Goal: Information Seeking & Learning: Check status

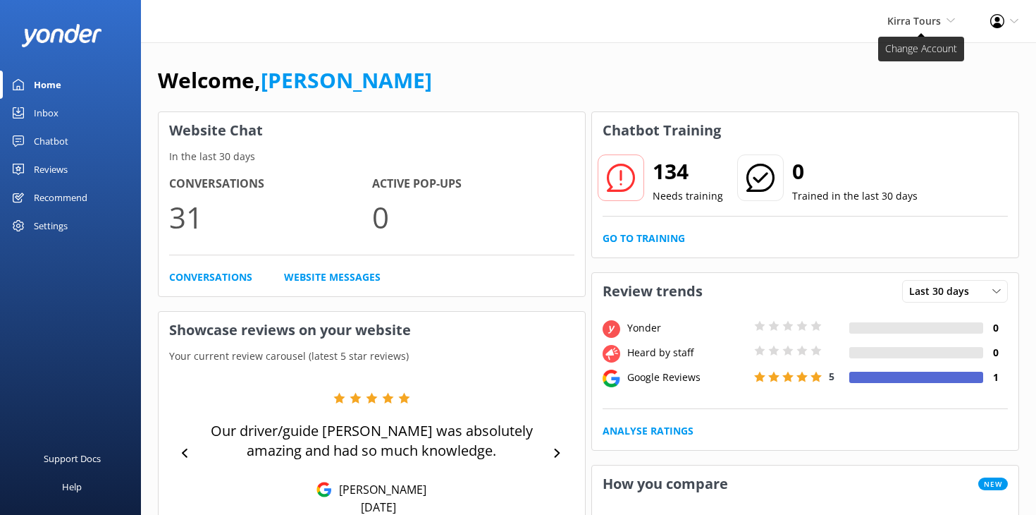
click at [953, 23] on icon at bounding box center [951, 20] width 8 height 8
click at [953, 22] on icon at bounding box center [951, 20] width 8 height 8
click at [59, 168] on div "Reviews" at bounding box center [51, 169] width 34 height 28
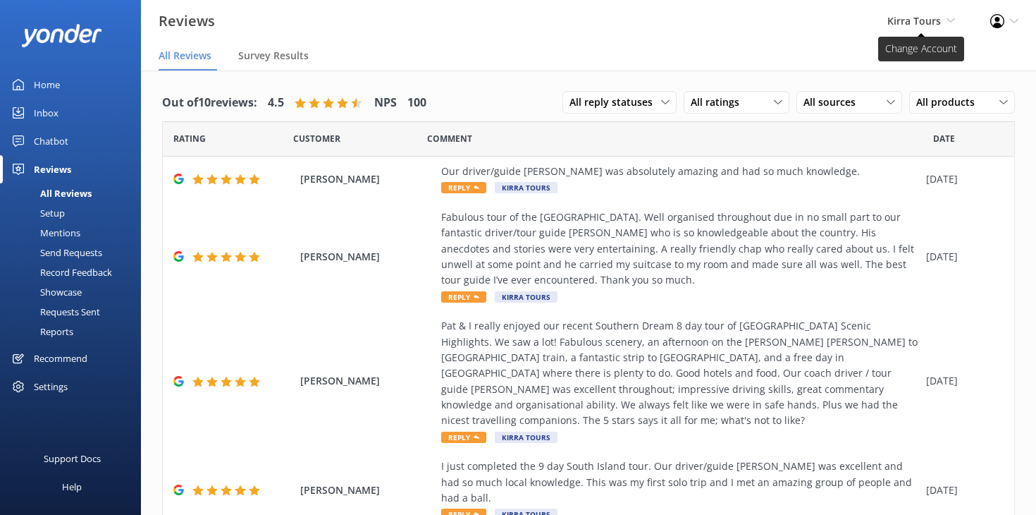
click at [940, 21] on span "Kirra Tours" at bounding box center [914, 20] width 54 height 13
click at [861, 55] on link "Stray" at bounding box center [903, 61] width 141 height 34
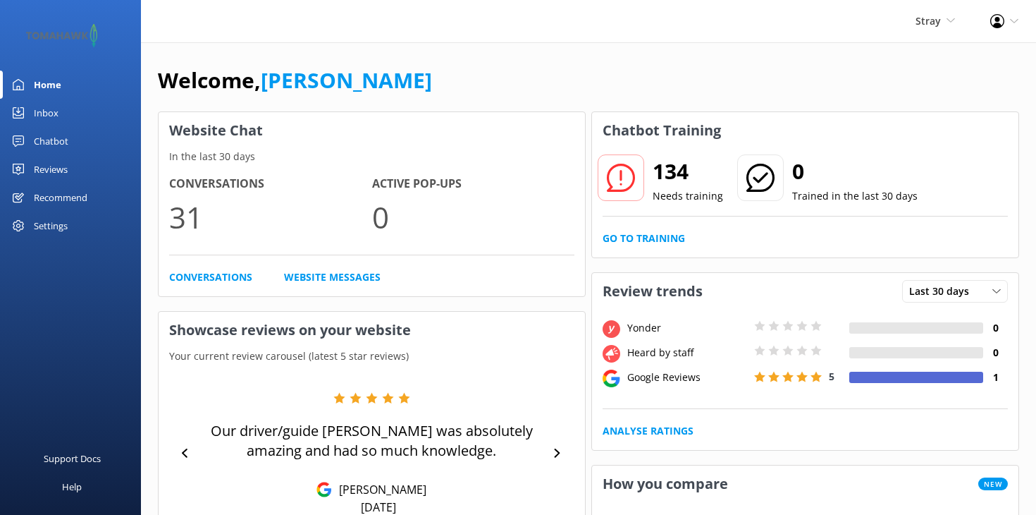
click at [80, 166] on link "Reviews" at bounding box center [70, 169] width 141 height 28
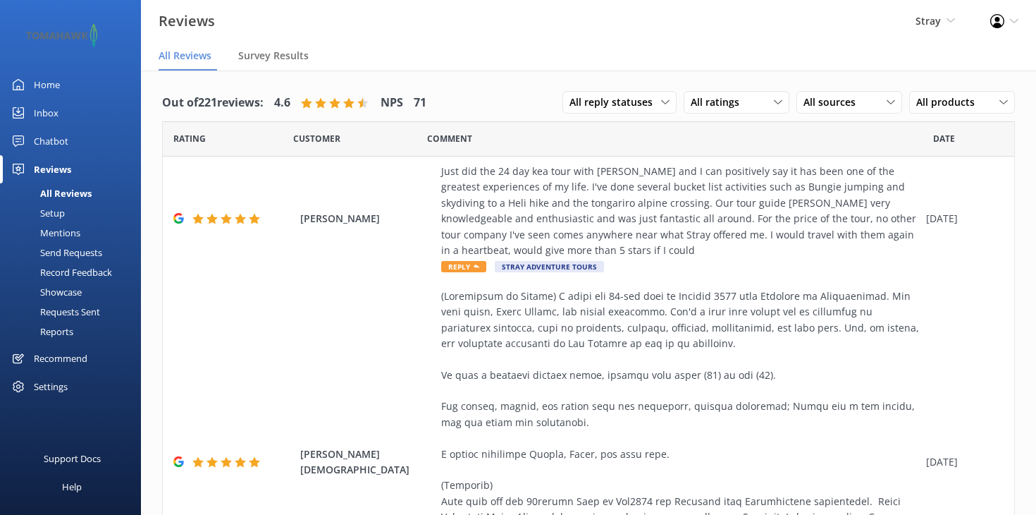
click at [54, 80] on div "Home" at bounding box center [47, 84] width 26 height 28
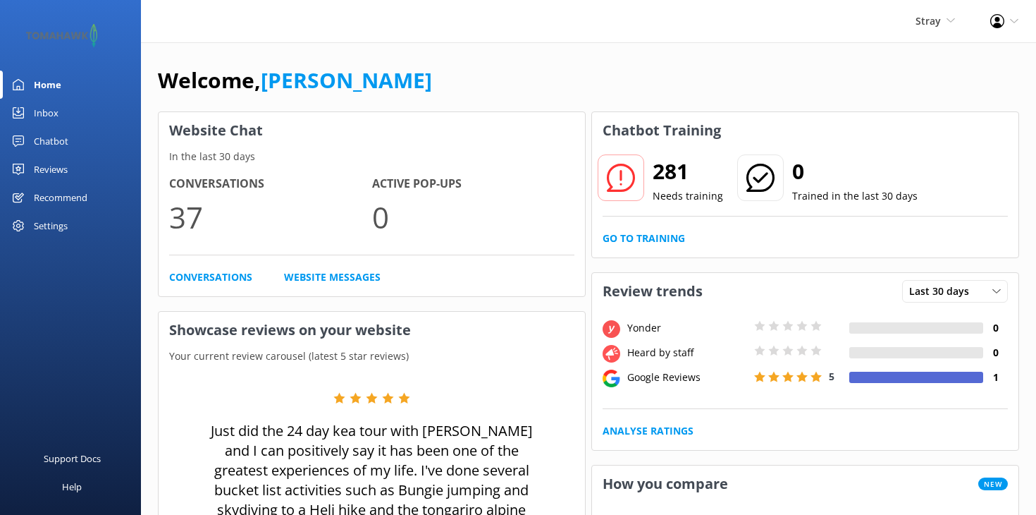
click at [55, 136] on div "Chatbot" at bounding box center [51, 141] width 35 height 28
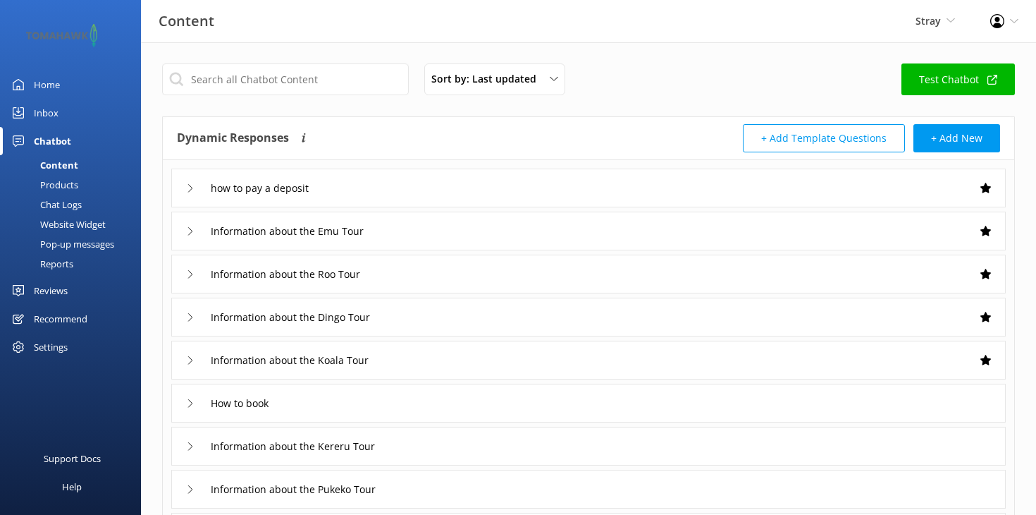
click at [72, 222] on div "Website Widget" at bounding box center [56, 224] width 97 height 20
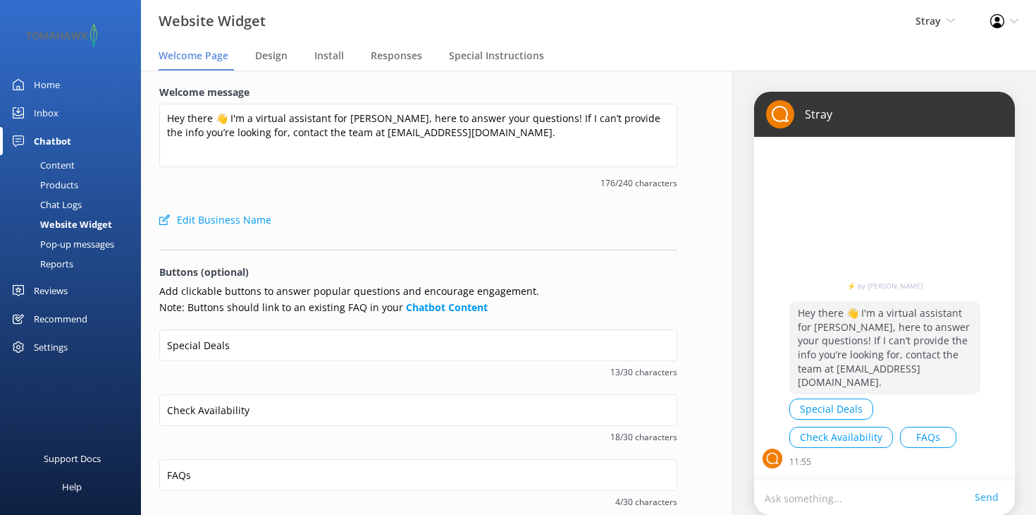
click at [66, 201] on div "Chat Logs" at bounding box center [44, 205] width 73 height 20
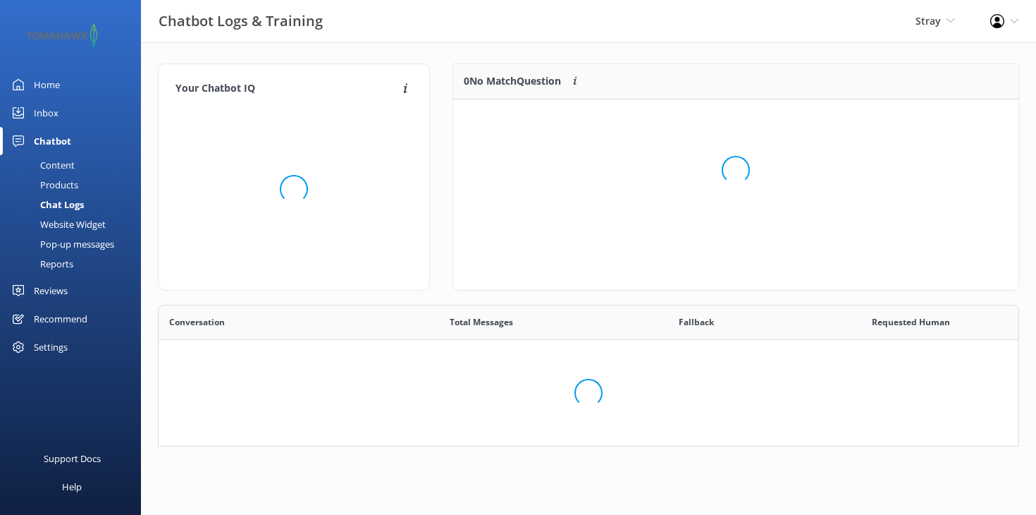
scroll to position [177, 565]
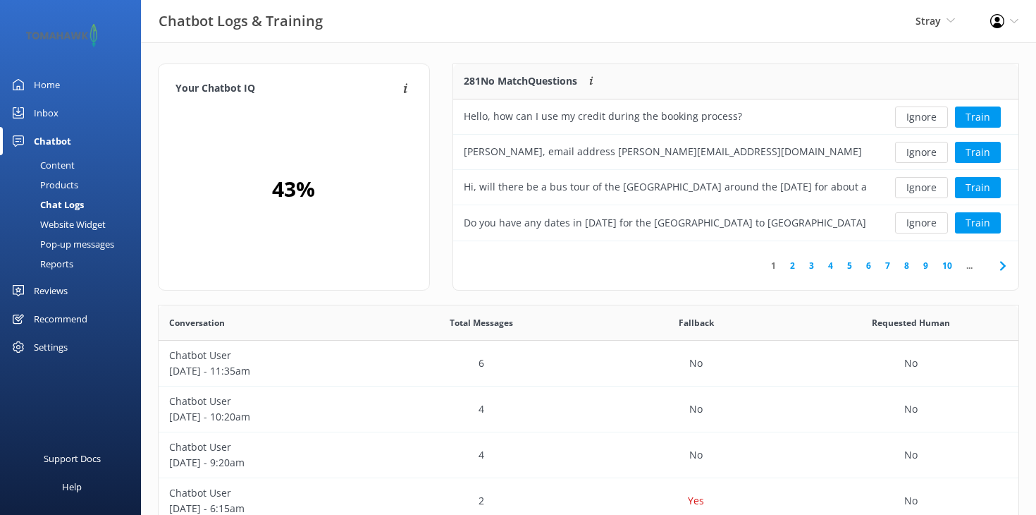
click at [57, 295] on div "Reviews" at bounding box center [51, 290] width 34 height 28
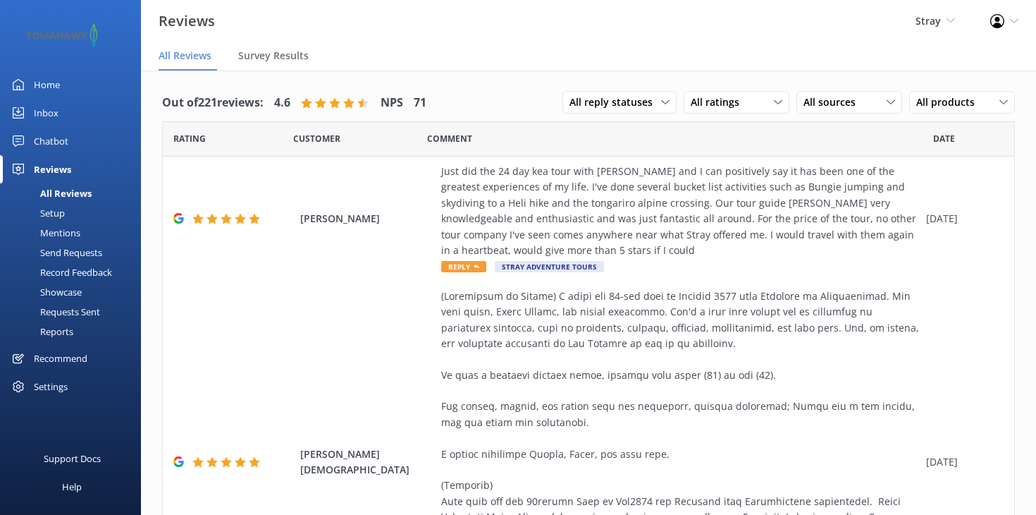
click at [48, 108] on div "Inbox" at bounding box center [46, 113] width 25 height 28
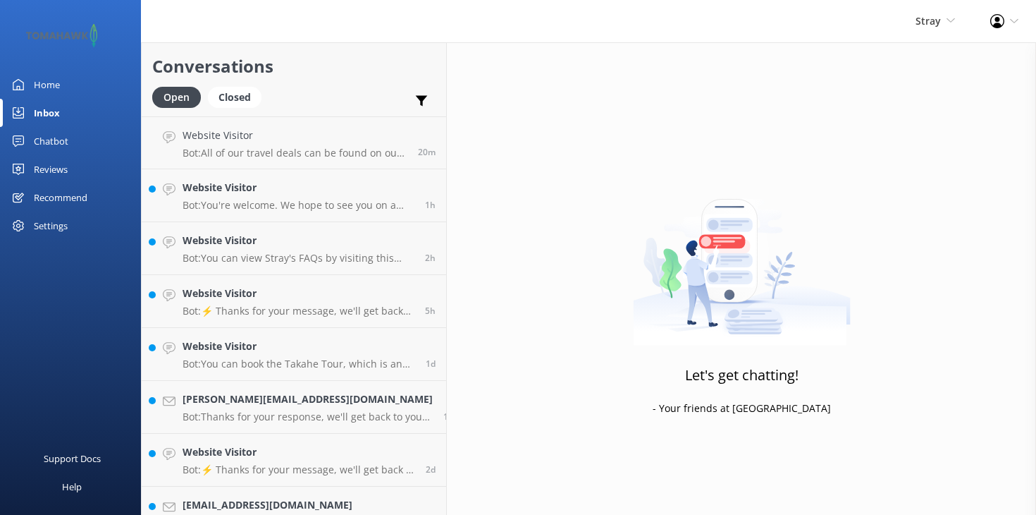
click at [56, 196] on div "Recommend" at bounding box center [61, 197] width 54 height 28
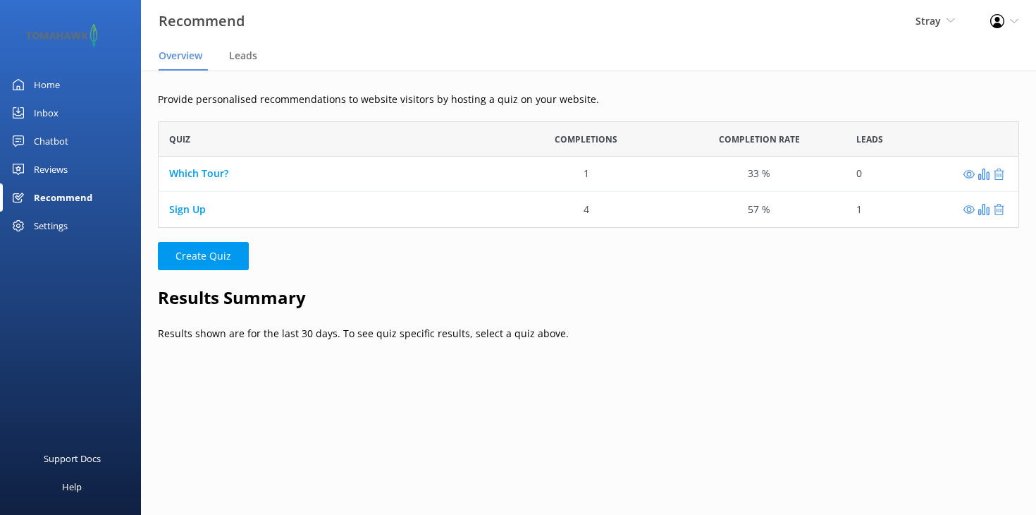
scroll to position [106, 861]
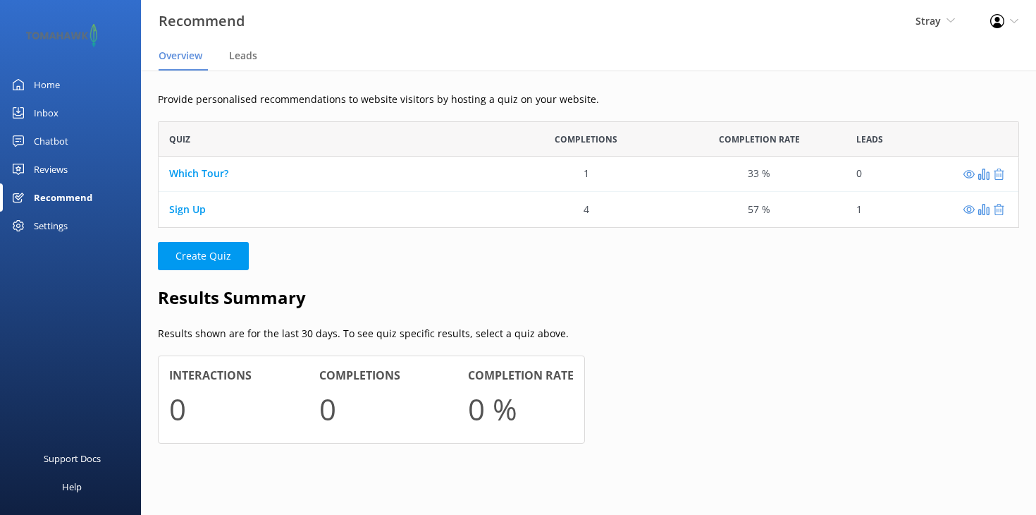
click at [52, 164] on div "Reviews" at bounding box center [51, 169] width 34 height 28
